Goal: Information Seeking & Learning: Find specific fact

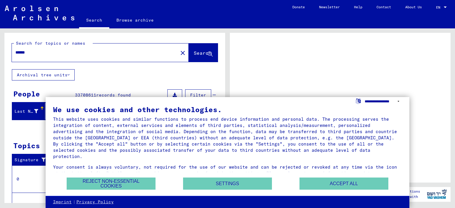
click at [400, 100] on select "**********" at bounding box center [384, 101] width 38 height 9
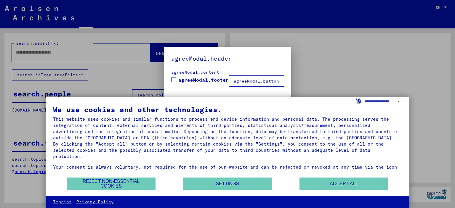
type input "******"
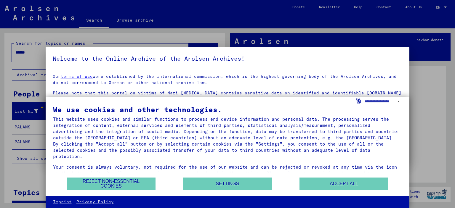
click at [427, 40] on div at bounding box center [227, 104] width 455 height 208
click at [400, 102] on select "**********" at bounding box center [384, 101] width 38 height 9
select select "*****"
click at [365, 97] on select "**********" at bounding box center [384, 101] width 38 height 9
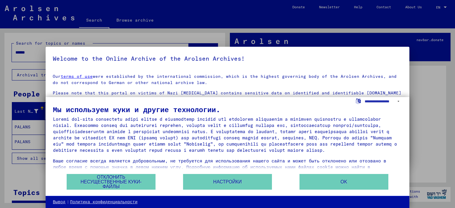
click at [421, 107] on div at bounding box center [227, 104] width 455 height 208
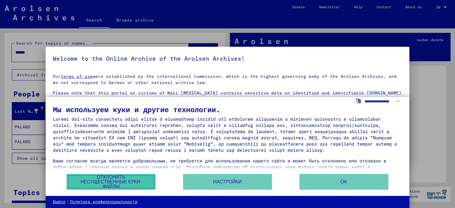
click at [108, 184] on button "Отклонить несущественные куки-файлы" at bounding box center [111, 182] width 89 height 16
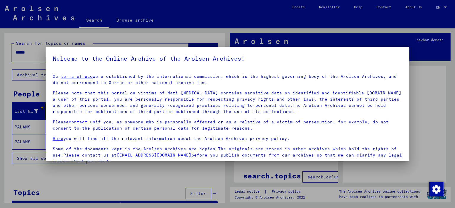
click at [148, 184] on div at bounding box center [227, 104] width 455 height 208
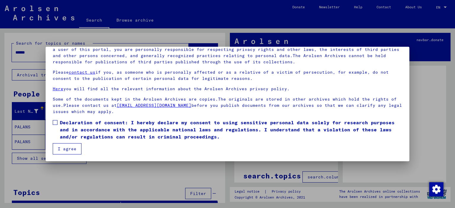
click at [55, 149] on button "I agree" at bounding box center [67, 148] width 29 height 11
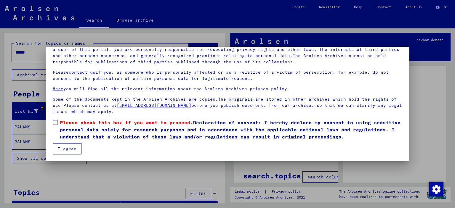
scroll to position [50, 0]
click at [54, 124] on span at bounding box center [55, 122] width 5 height 5
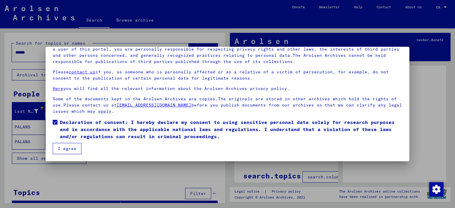
click at [66, 149] on button "I agree" at bounding box center [67, 148] width 29 height 11
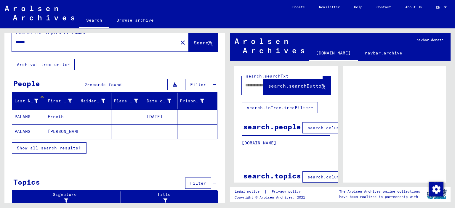
scroll to position [0, 0]
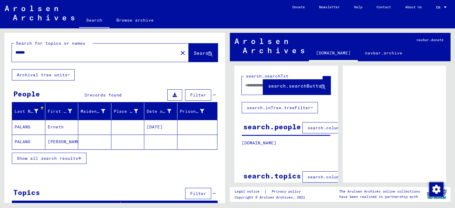
click at [75, 61] on div "****** close" at bounding box center [100, 53] width 177 height 18
click at [46, 52] on input "******" at bounding box center [94, 52] width 159 height 6
click at [67, 57] on div "******" at bounding box center [93, 52] width 163 height 13
drag, startPoint x: 67, startPoint y: 57, endPoint x: 235, endPoint y: 149, distance: 191.4
click at [235, 28] on div "Search for topics or names ****** close Search Archival tree units People 2 rec…" at bounding box center [227, 28] width 455 height 0
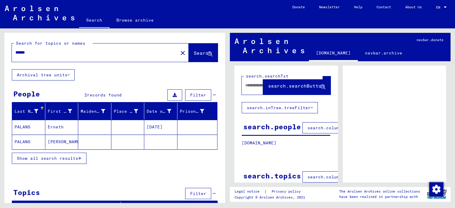
click at [92, 49] on input "******" at bounding box center [94, 52] width 159 height 6
type input "********"
click at [194, 52] on span "Search" at bounding box center [203, 53] width 18 height 6
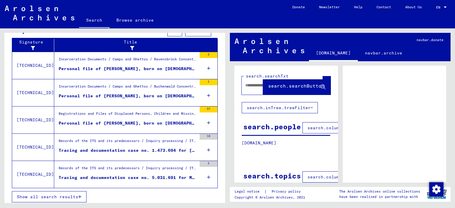
scroll to position [207, 0]
click at [122, 66] on div "Personal file of [PERSON_NAME], born on [DEMOGRAPHIC_DATA]" at bounding box center [128, 69] width 138 height 6
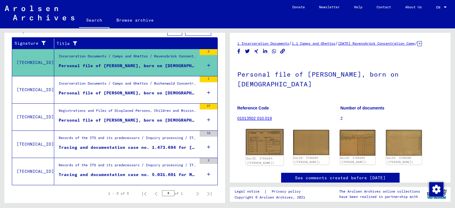
click at [267, 148] on img at bounding box center [265, 142] width 38 height 26
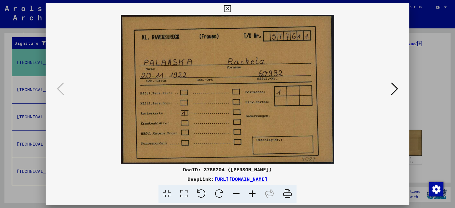
click at [394, 92] on icon at bounding box center [394, 89] width 7 height 14
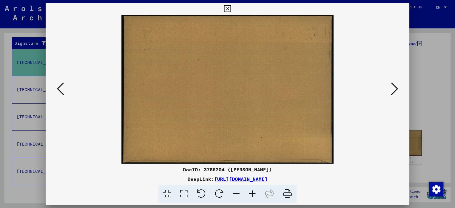
click at [394, 92] on icon at bounding box center [394, 89] width 7 height 14
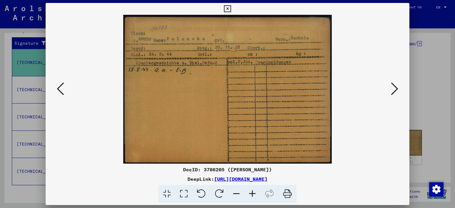
click at [394, 92] on icon at bounding box center [394, 89] width 7 height 14
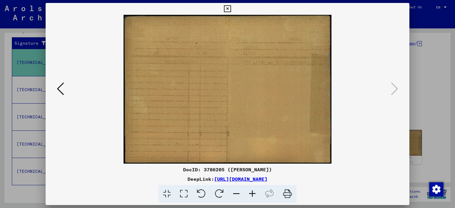
click at [61, 92] on icon at bounding box center [60, 89] width 7 height 14
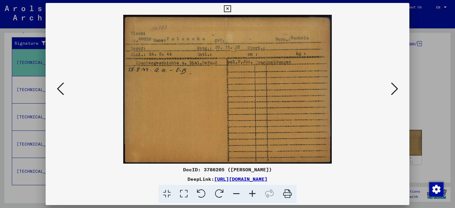
click at [432, 50] on div at bounding box center [227, 104] width 455 height 208
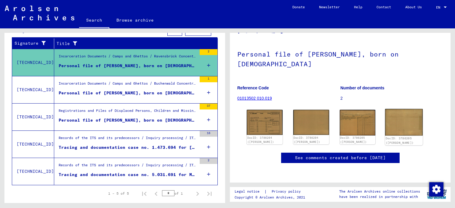
scroll to position [133, 0]
click at [109, 93] on div "Personal file of [PERSON_NAME], born on [DEMOGRAPHIC_DATA]" at bounding box center [128, 93] width 138 height 6
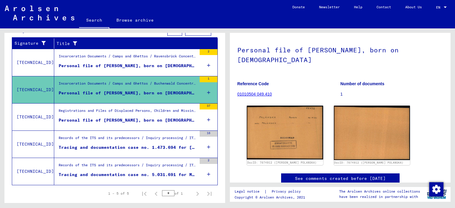
scroll to position [64, 0]
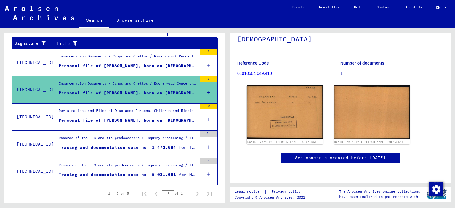
click at [286, 96] on img at bounding box center [285, 112] width 76 height 54
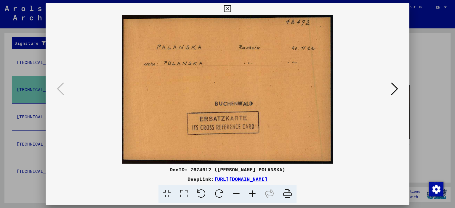
click at [389, 98] on div at bounding box center [228, 89] width 364 height 149
click at [391, 95] on icon at bounding box center [394, 89] width 7 height 14
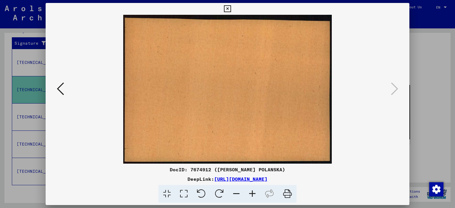
click at [426, 68] on div at bounding box center [227, 104] width 455 height 208
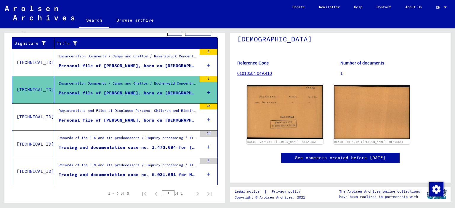
click at [117, 118] on div "Personal file of [PERSON_NAME], born on [DEMOGRAPHIC_DATA], born in [GEOGRAPHIC…" at bounding box center [128, 120] width 138 height 6
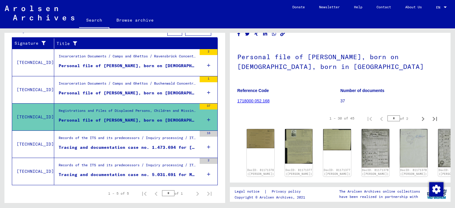
scroll to position [25, 0]
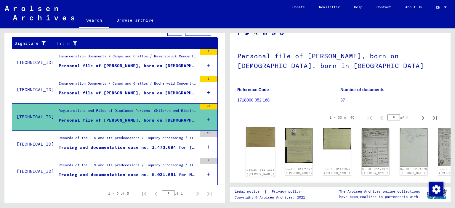
click at [256, 147] on div "DocID: 81171376 ([PERSON_NAME])" at bounding box center [260, 152] width 29 height 50
click at [256, 135] on img at bounding box center [260, 137] width 29 height 20
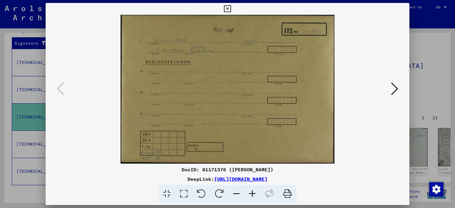
click at [392, 85] on icon at bounding box center [394, 89] width 7 height 14
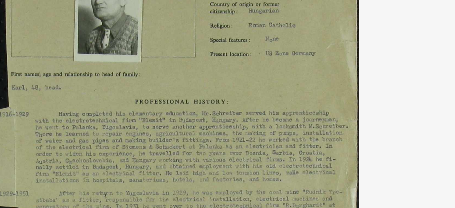
drag, startPoint x: 240, startPoint y: 61, endPoint x: 242, endPoint y: 76, distance: 15.2
click at [242, 76] on img at bounding box center [228, 89] width 324 height 149
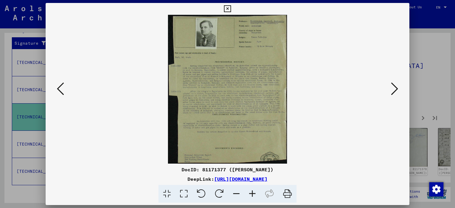
click at [392, 90] on icon at bounding box center [394, 89] width 7 height 14
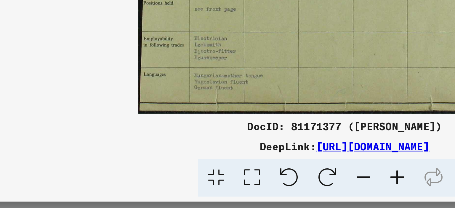
scroll to position [0, 0]
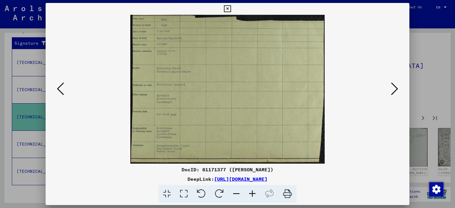
click at [430, 39] on div at bounding box center [227, 104] width 455 height 208
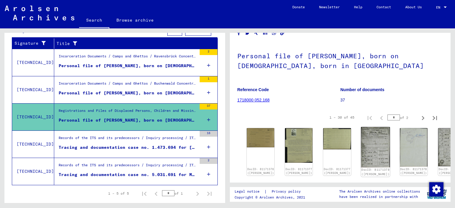
click at [361, 147] on img at bounding box center [375, 147] width 29 height 40
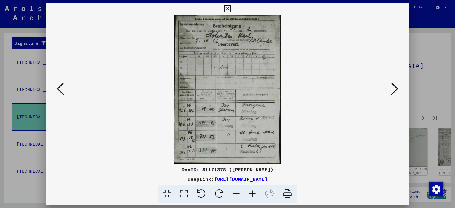
click at [390, 93] on button at bounding box center [394, 89] width 11 height 17
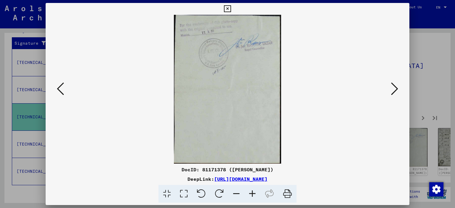
click at [390, 93] on button at bounding box center [394, 89] width 11 height 17
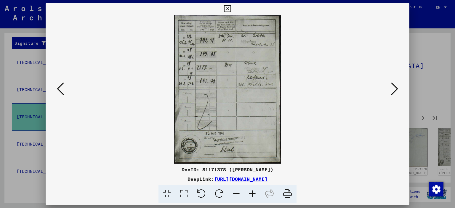
click at [392, 90] on icon at bounding box center [394, 89] width 7 height 14
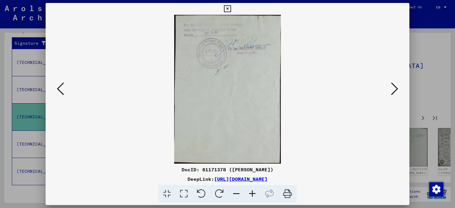
click at [392, 90] on icon at bounding box center [394, 89] width 7 height 14
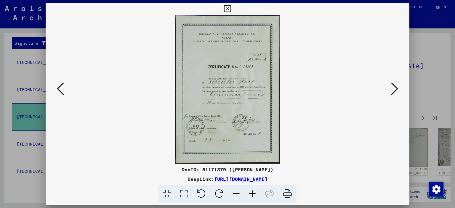
click at [58, 82] on icon at bounding box center [60, 89] width 7 height 14
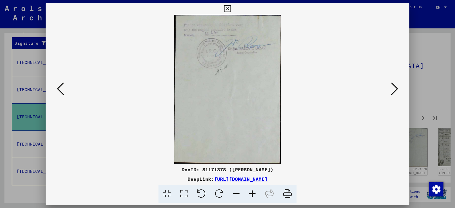
click at [393, 88] on icon at bounding box center [394, 89] width 7 height 14
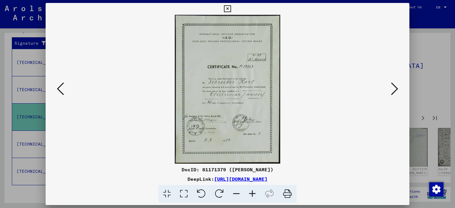
click at [393, 88] on icon at bounding box center [394, 89] width 7 height 14
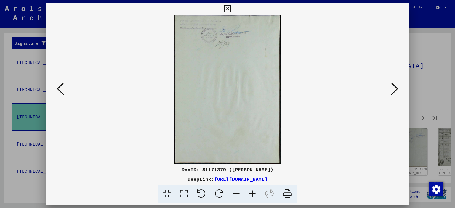
click at [393, 88] on icon at bounding box center [394, 89] width 7 height 14
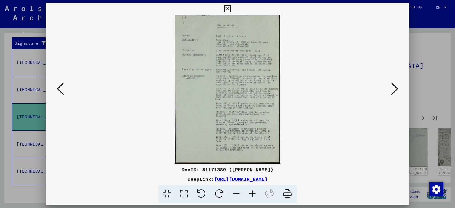
click at [393, 88] on icon at bounding box center [394, 89] width 7 height 14
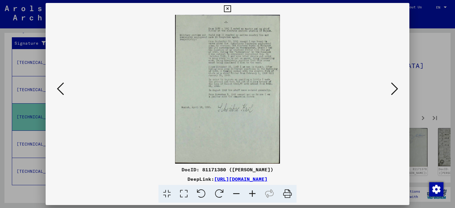
click at [393, 88] on icon at bounding box center [394, 89] width 7 height 14
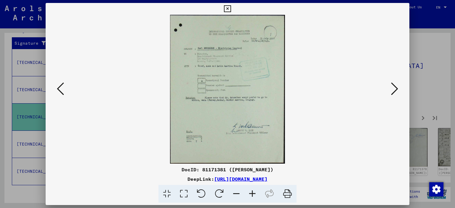
click at [393, 88] on icon at bounding box center [394, 89] width 7 height 14
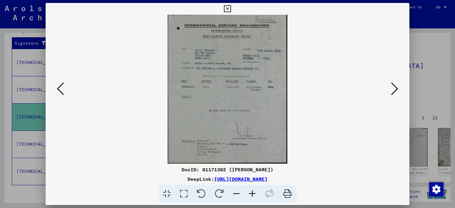
click at [455, 94] on div at bounding box center [227, 104] width 455 height 208
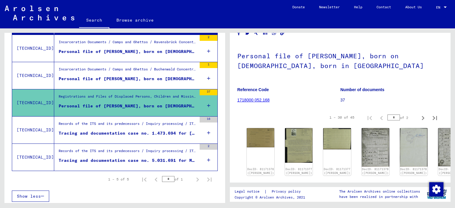
scroll to position [114, 0]
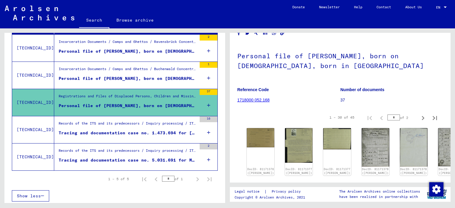
click at [94, 133] on div "Tracing and documentation case no. 1.473.694 for [GEOGRAPHIC_DATA][PERSON_NAME]…" at bounding box center [128, 133] width 138 height 6
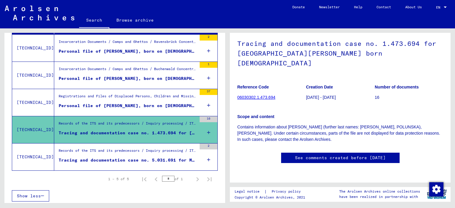
scroll to position [68, 0]
click at [172, 163] on figure "Tracing and documentation case no. 5.031.691 for MARTSCHUK, PELAGIJA born [DEMO…" at bounding box center [128, 161] width 138 height 9
